Goal: Information Seeking & Learning: Learn about a topic

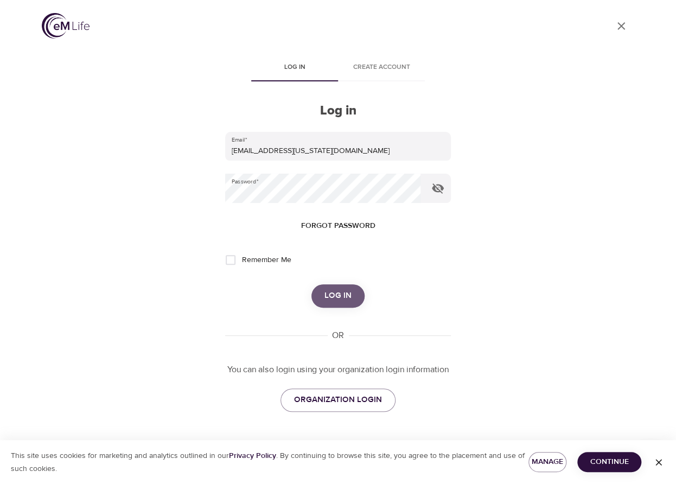
click at [335, 293] on span "Log in" at bounding box center [337, 296] width 27 height 14
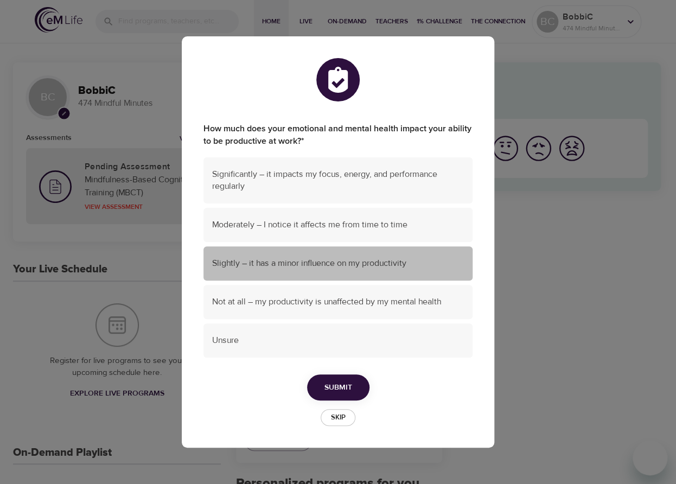
click at [294, 262] on span "Slightly – it has a minor influence on my productivity" at bounding box center [338, 263] width 252 height 12
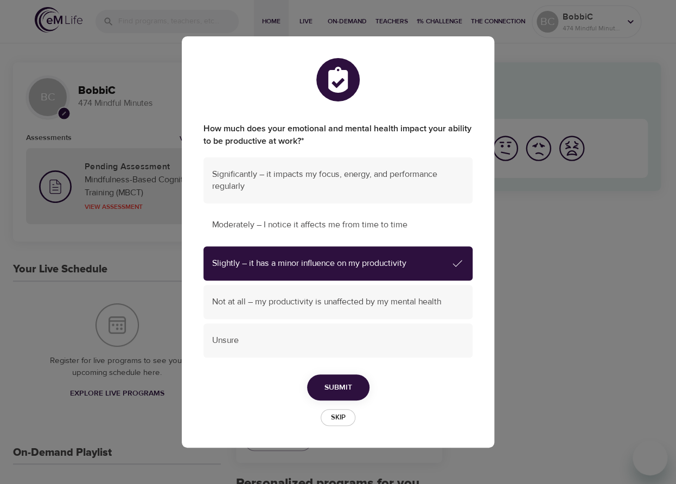
click at [311, 229] on span "Moderately – I notice it affects me from time to time" at bounding box center [338, 225] width 252 height 12
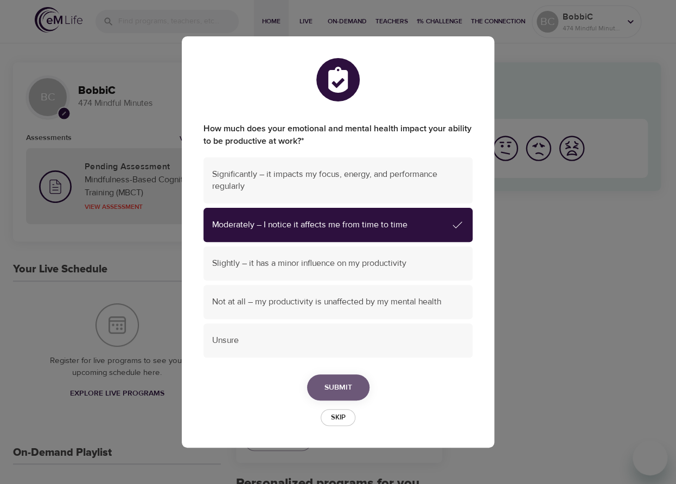
click at [330, 385] on span "Submit" at bounding box center [338, 388] width 28 height 14
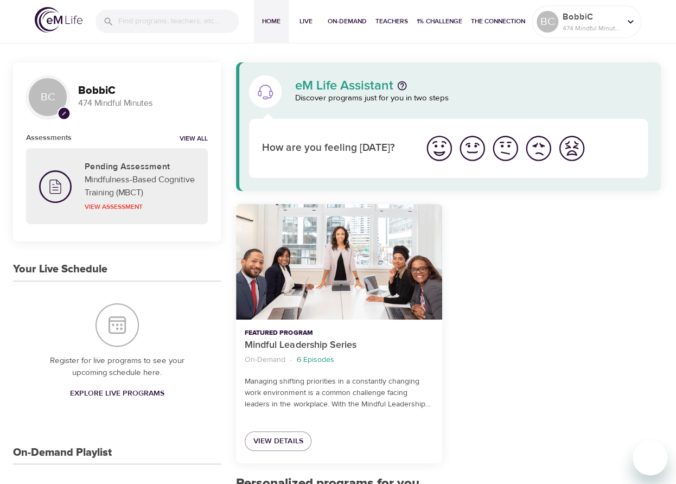
click at [463, 148] on img "I'm feeling good" at bounding box center [472, 148] width 30 height 30
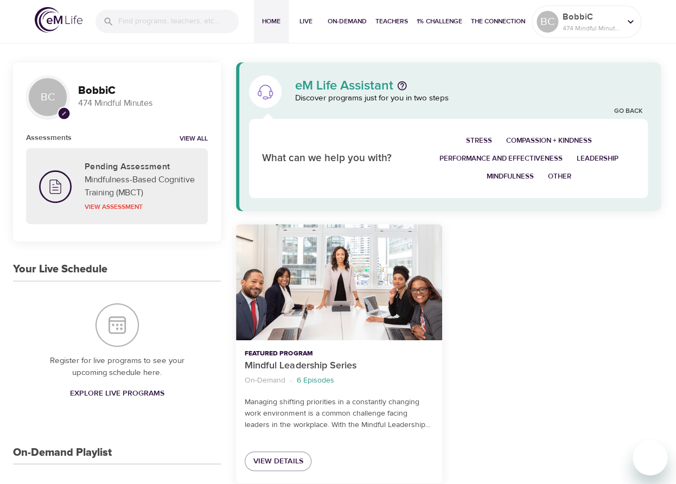
click at [506, 176] on span "Mindfulness" at bounding box center [510, 176] width 47 height 12
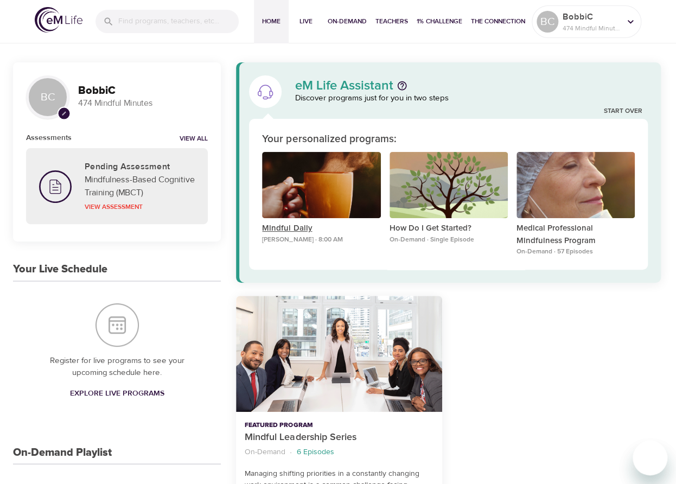
click at [298, 229] on p "Mindful Daily" at bounding box center [321, 228] width 118 height 12
